Goal: Task Accomplishment & Management: Manage account settings

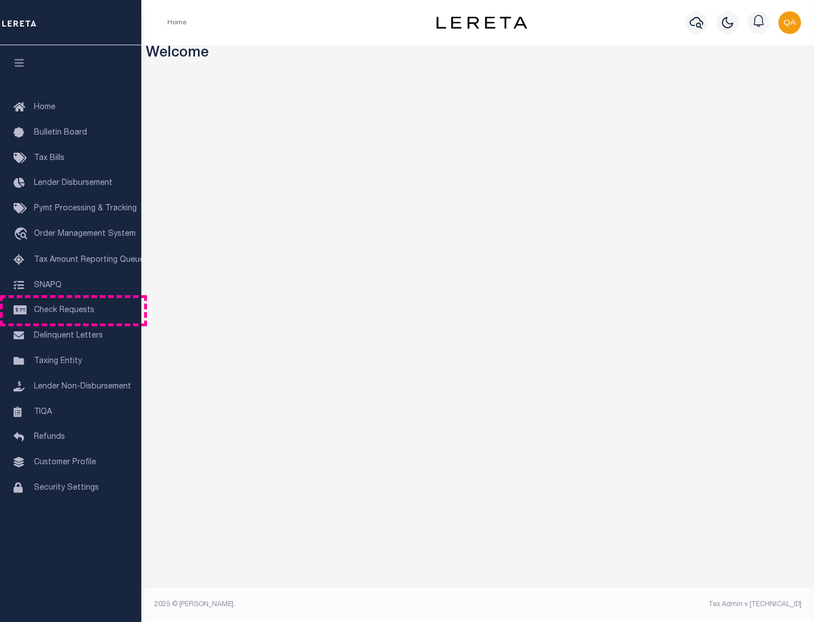
click at [71, 310] on span "Check Requests" at bounding box center [64, 310] width 60 height 8
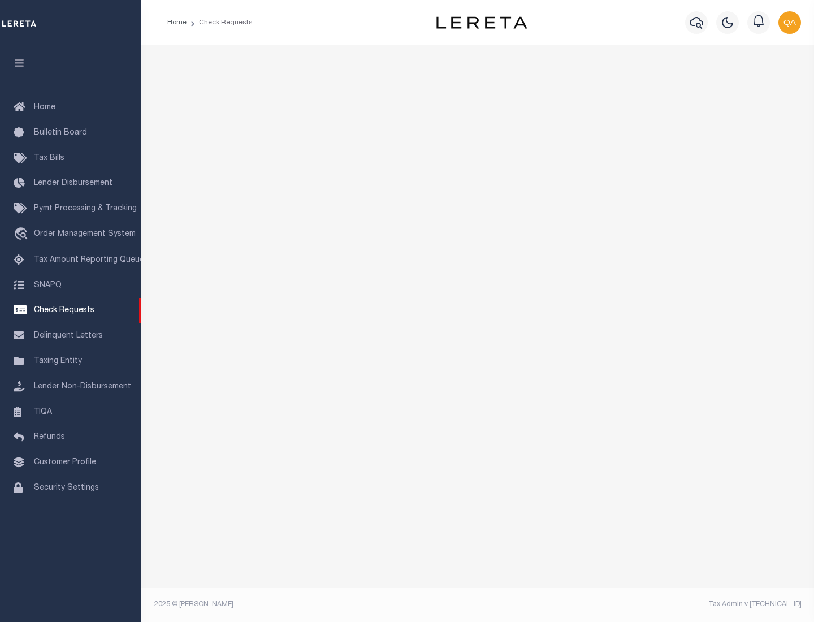
select select "50"
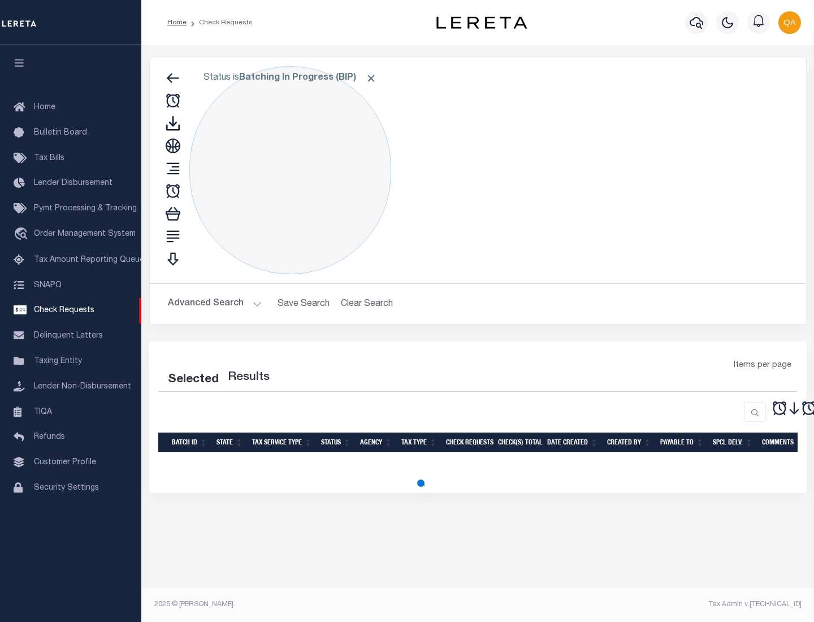
select select "50"
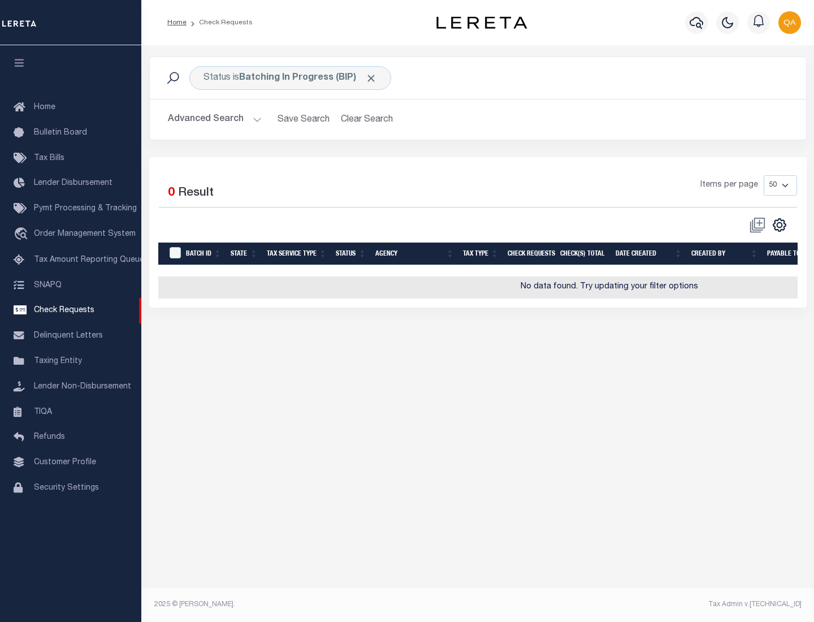
click at [371, 78] on span "Click to Remove" at bounding box center [371, 78] width 12 height 12
